Goal: Task Accomplishment & Management: Use online tool/utility

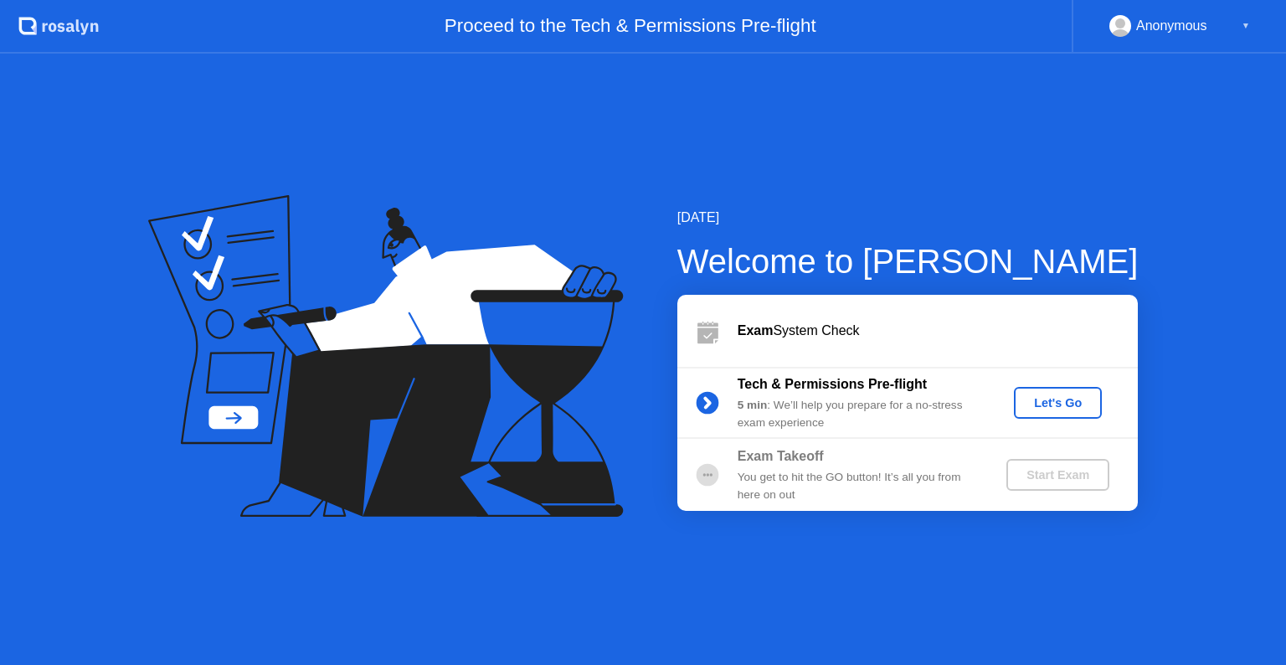
click at [1078, 396] on div "Let's Go" at bounding box center [1057, 402] width 74 height 13
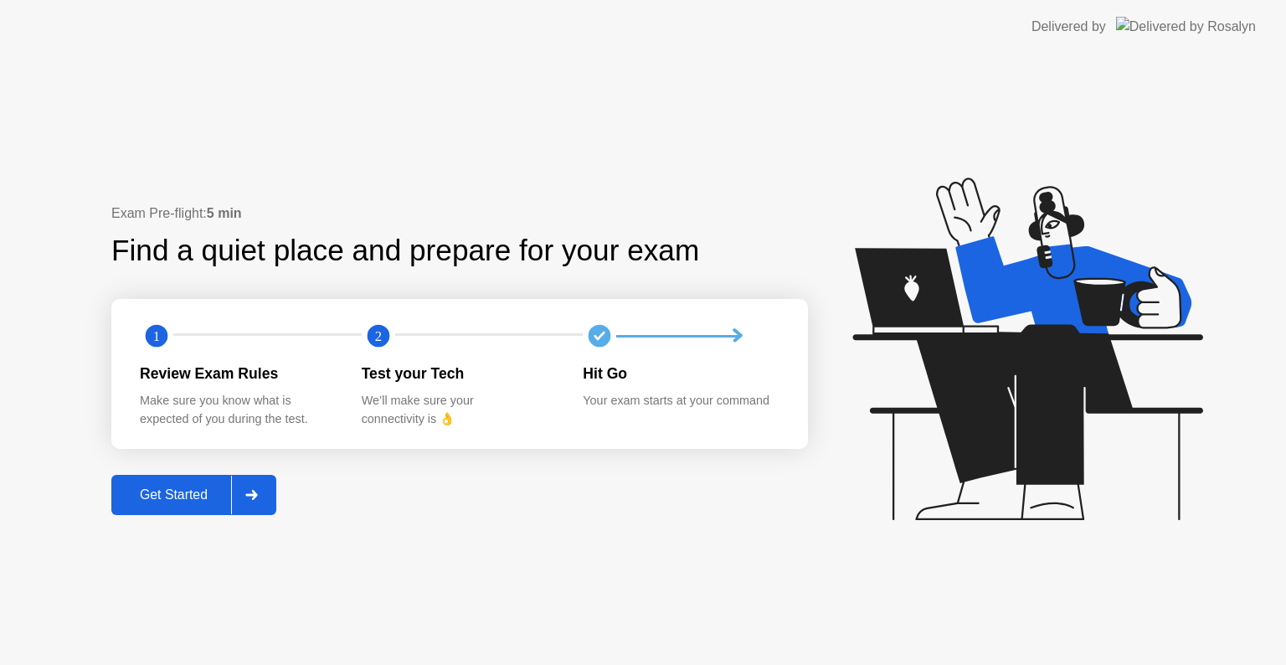
click at [181, 489] on div "Get Started" at bounding box center [173, 494] width 115 height 15
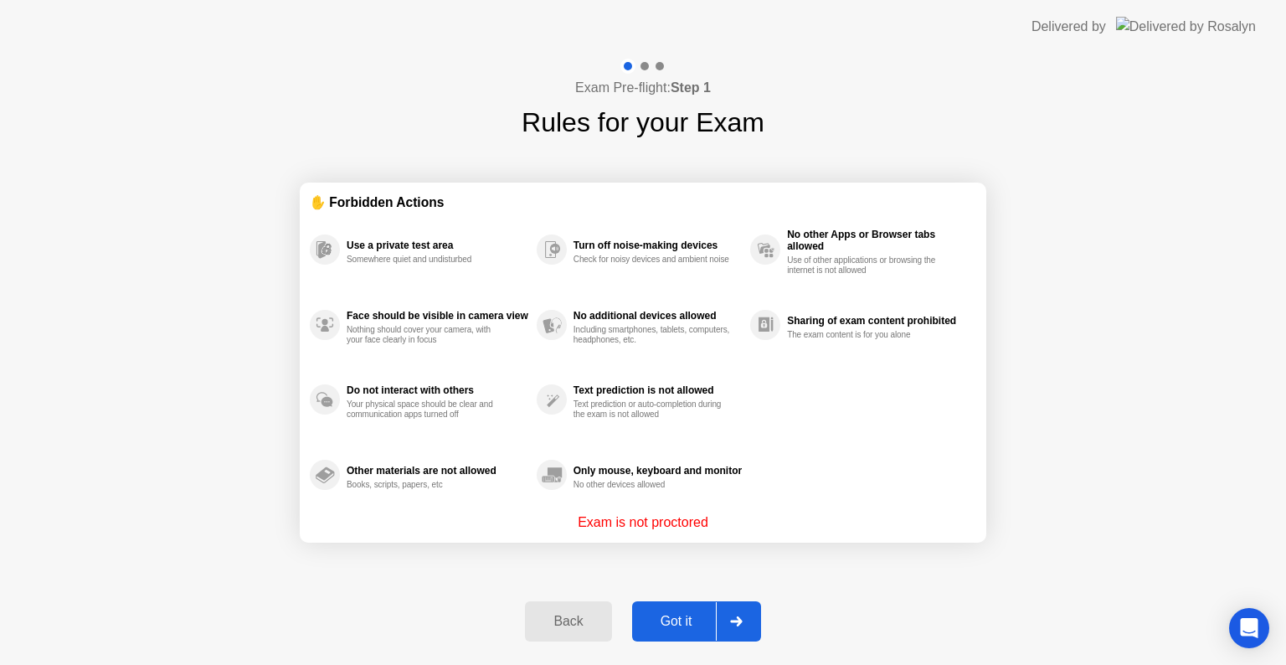
click at [688, 621] on div "Got it" at bounding box center [676, 621] width 79 height 15
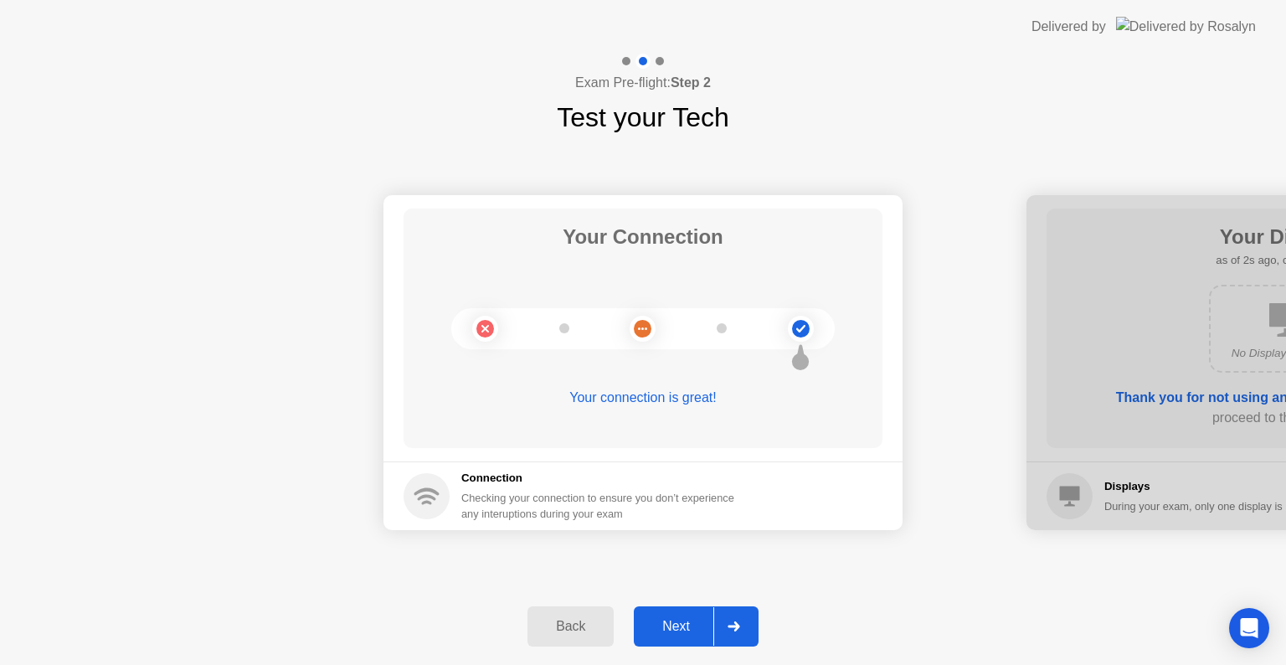
click at [684, 626] on div "Next" at bounding box center [676, 626] width 74 height 15
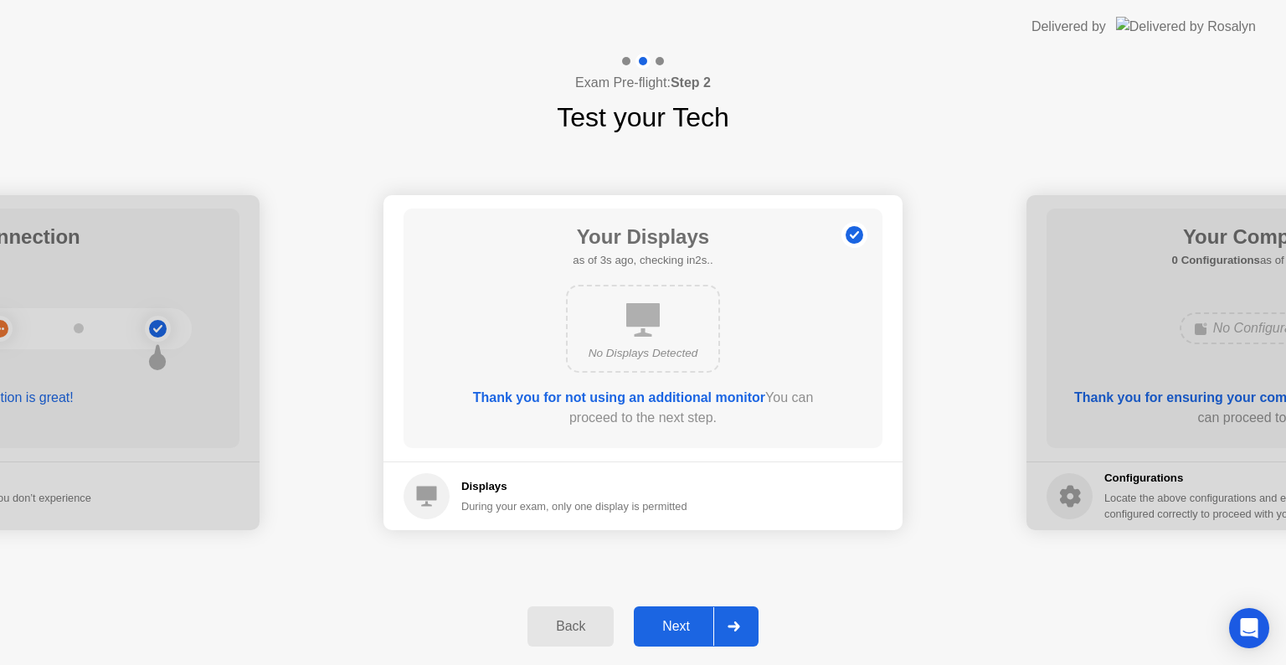
click at [684, 626] on div "Next" at bounding box center [676, 626] width 74 height 15
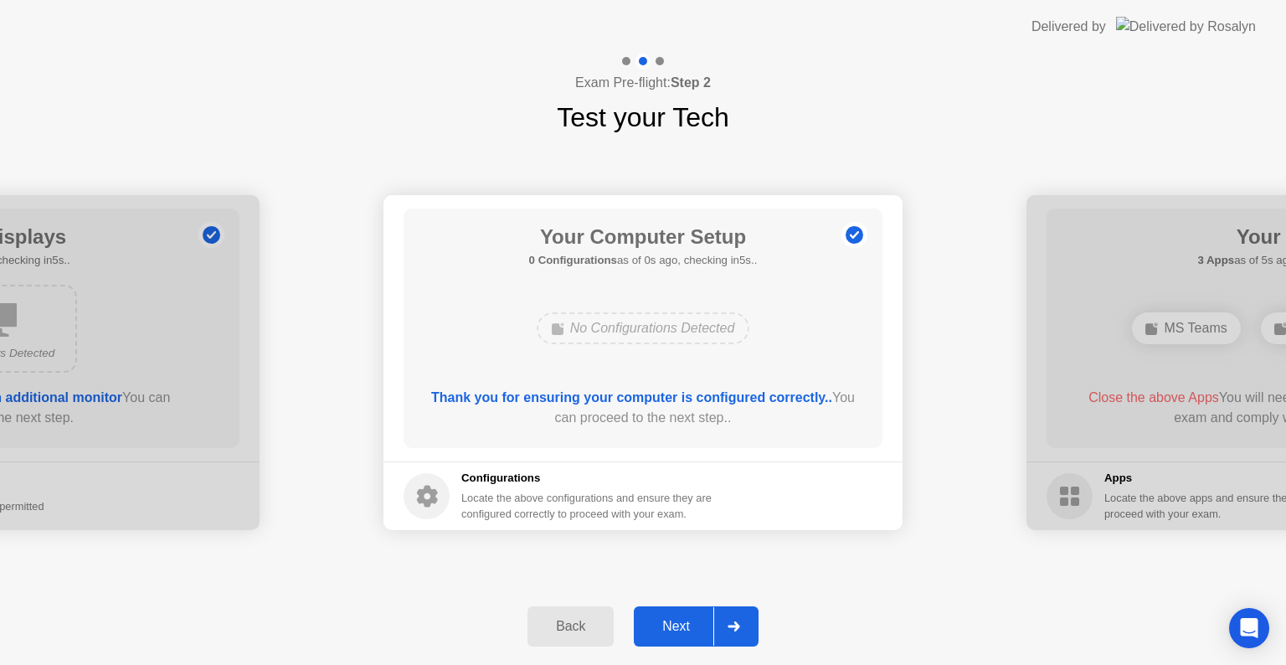
click at [684, 626] on div "Next" at bounding box center [676, 626] width 74 height 15
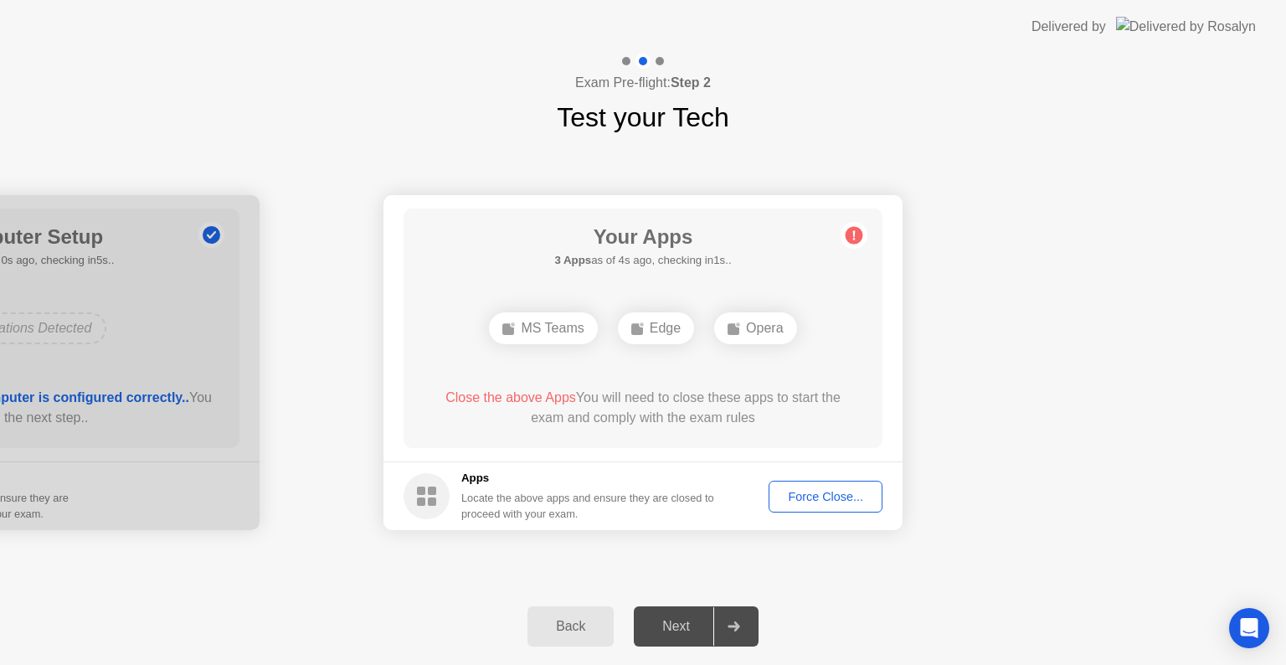
click at [807, 490] on div "Force Close..." at bounding box center [825, 496] width 102 height 13
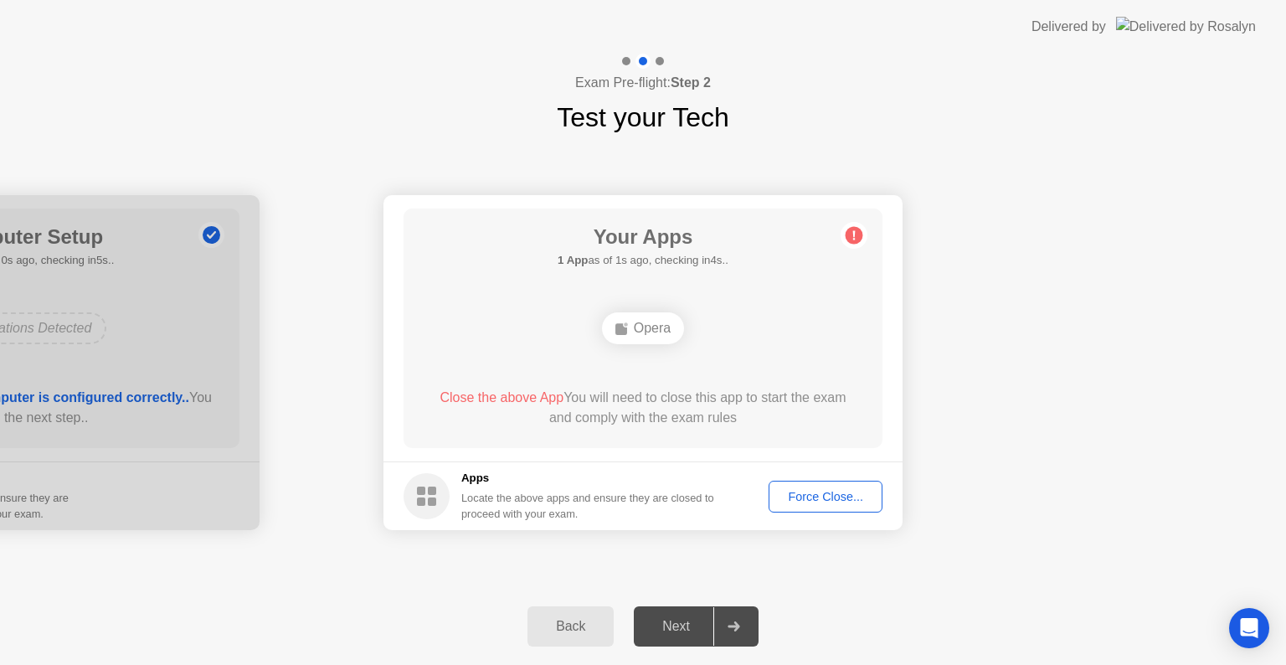
click at [786, 495] on div "Force Close..." at bounding box center [825, 496] width 102 height 13
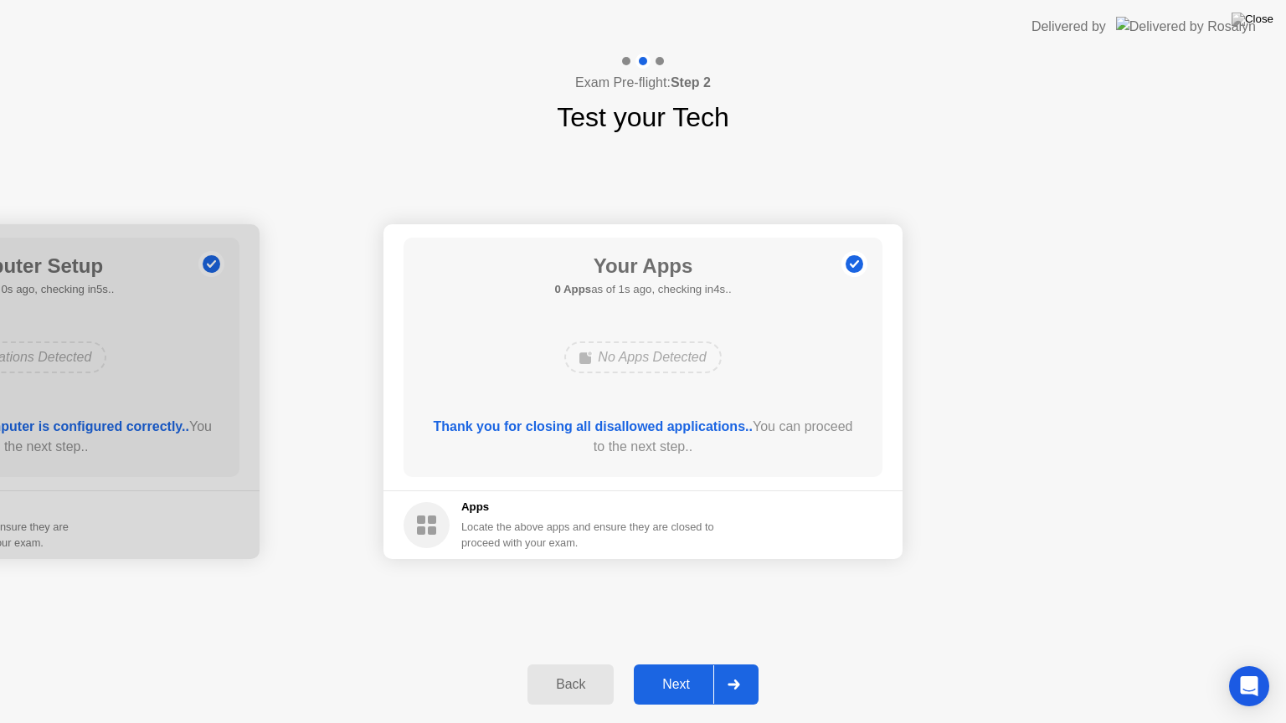
click at [679, 664] on div "Next" at bounding box center [676, 684] width 74 height 15
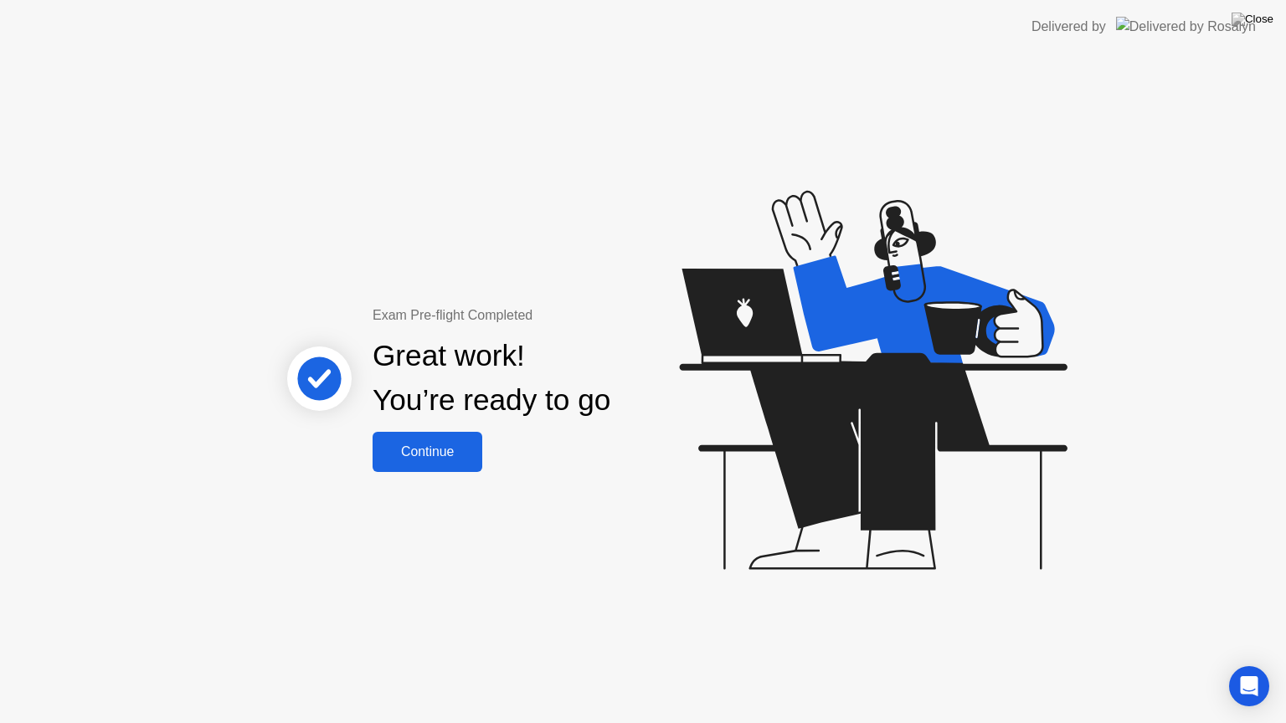
click at [418, 454] on div "Continue" at bounding box center [427, 451] width 100 height 15
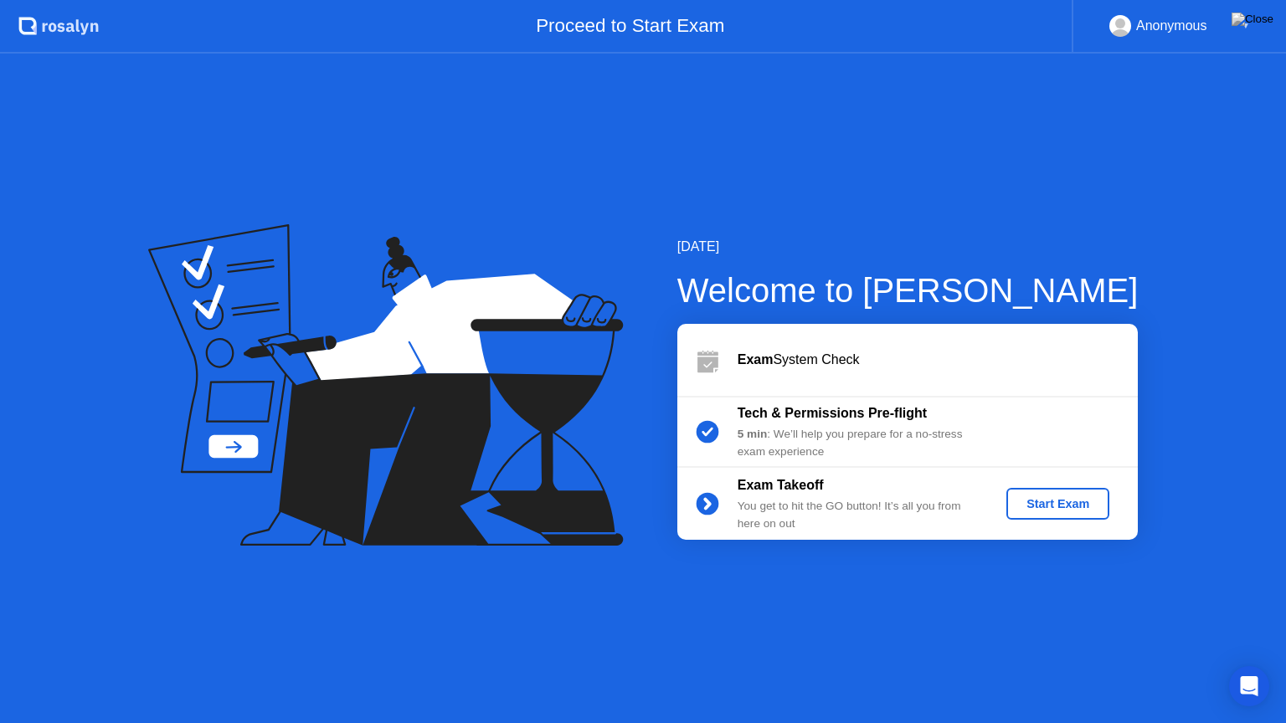
click at [1058, 509] on div "Start Exam" at bounding box center [1058, 503] width 90 height 13
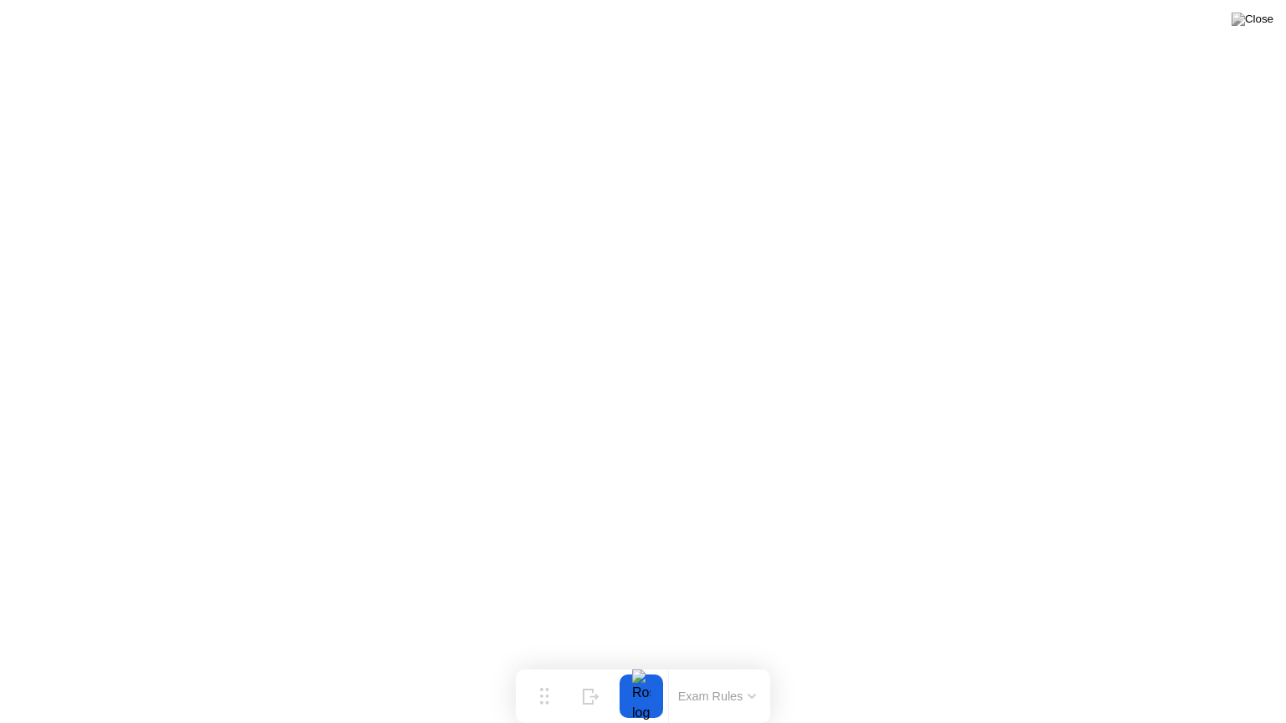
click at [1250, 28] on button at bounding box center [1252, 19] width 50 height 22
click at [752, 664] on button "Exam Rules" at bounding box center [717, 696] width 89 height 15
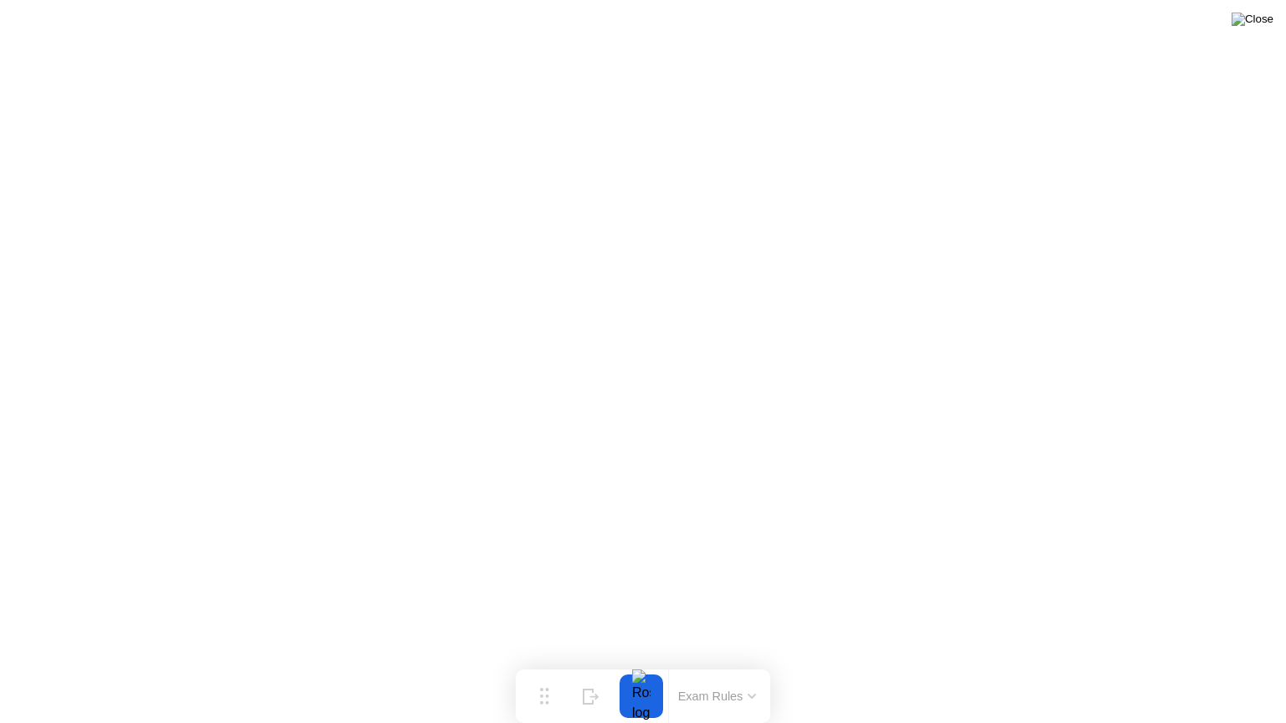
click at [1255, 26] on img at bounding box center [1252, 19] width 42 height 13
click at [1259, 26] on img at bounding box center [1252, 19] width 42 height 13
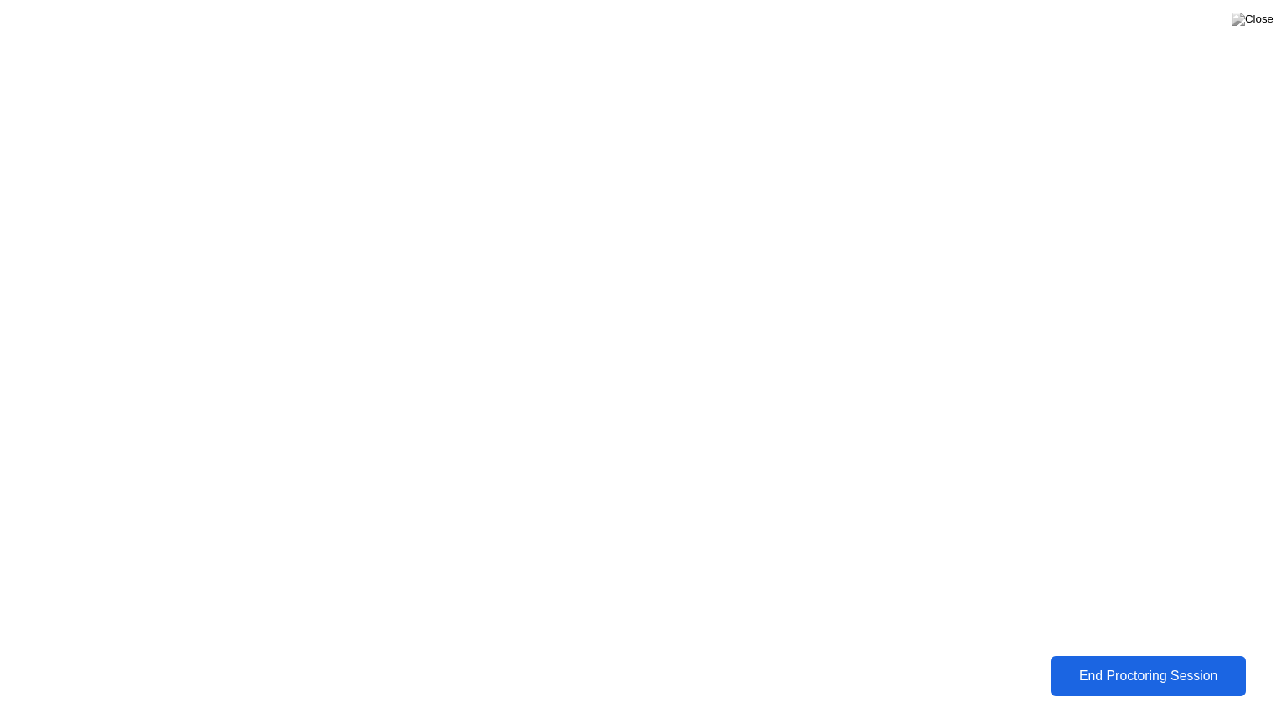
click at [1138, 664] on div "End Proctoring Session" at bounding box center [1147, 676] width 185 height 15
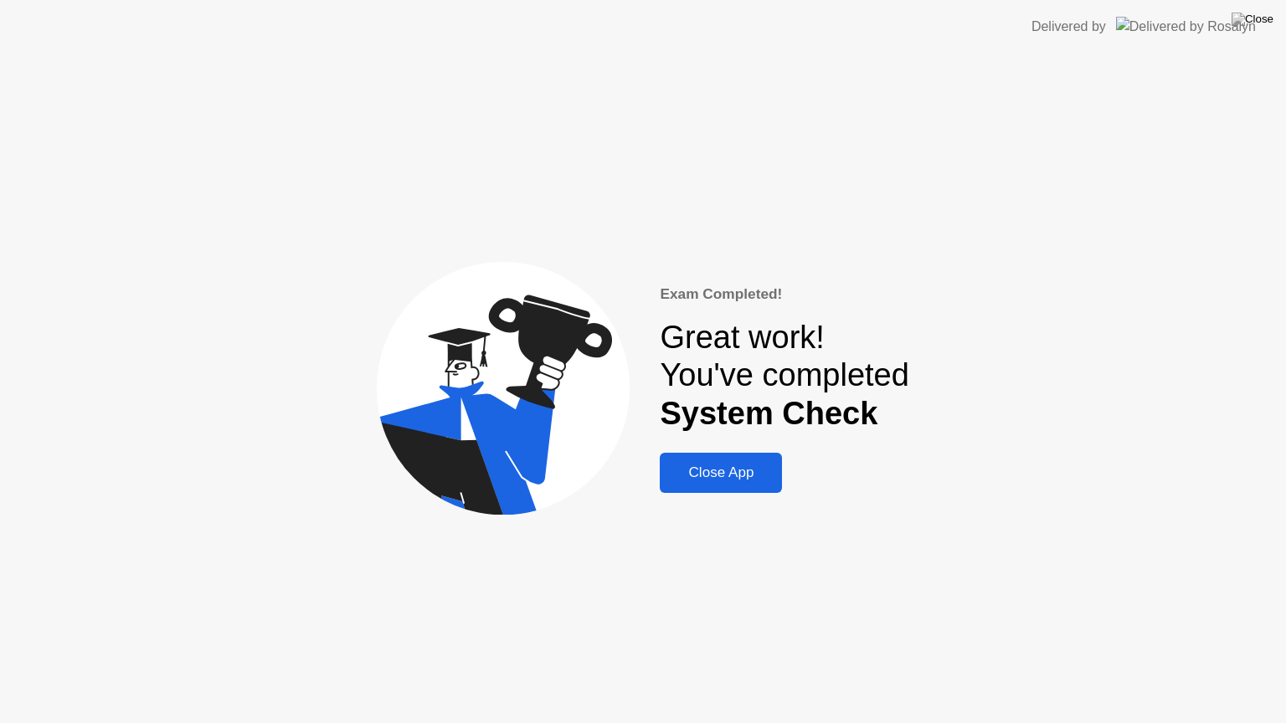
click at [733, 470] on div "Close App" at bounding box center [721, 473] width 112 height 17
